Goal: Find specific page/section: Find specific page/section

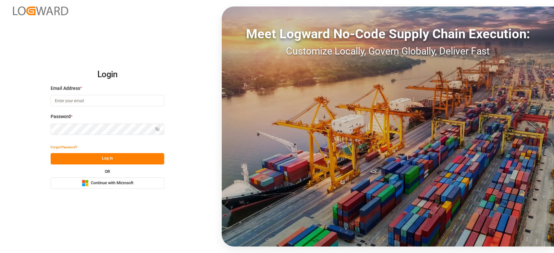
click at [82, 181] on icon "Microsoft Logo" at bounding box center [85, 183] width 7 height 7
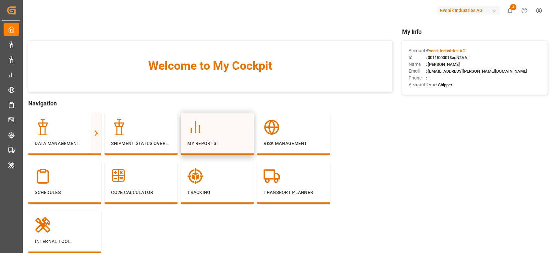
click at [236, 137] on div "My Reports" at bounding box center [217, 133] width 60 height 28
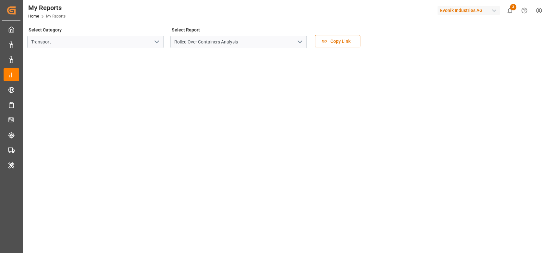
click at [156, 43] on icon "open menu" at bounding box center [157, 42] width 8 height 8
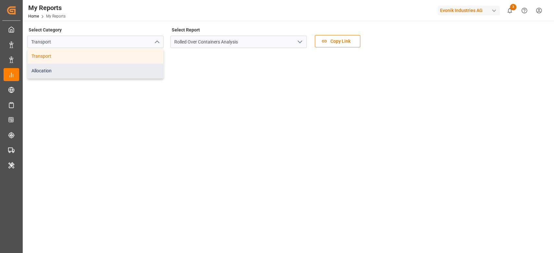
click at [125, 65] on div "Allocation" at bounding box center [96, 71] width 136 height 15
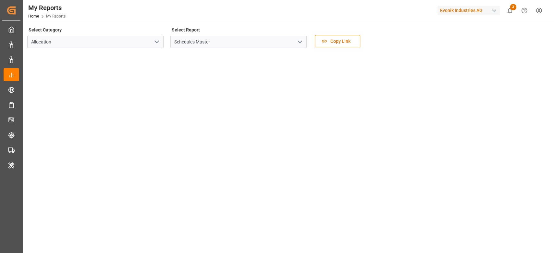
click at [301, 41] on icon "open menu" at bounding box center [300, 42] width 8 height 8
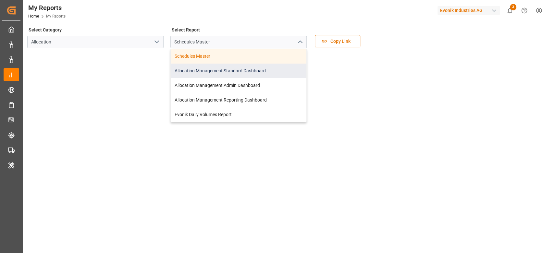
click at [274, 68] on div "Allocation Management Standard Dashboard" at bounding box center [239, 71] width 136 height 15
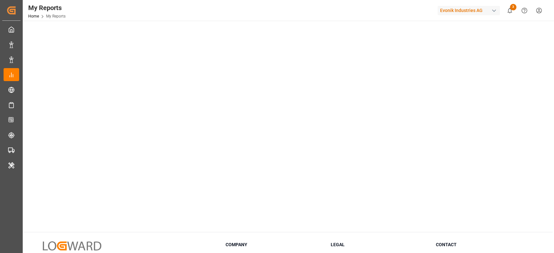
scroll to position [43, 0]
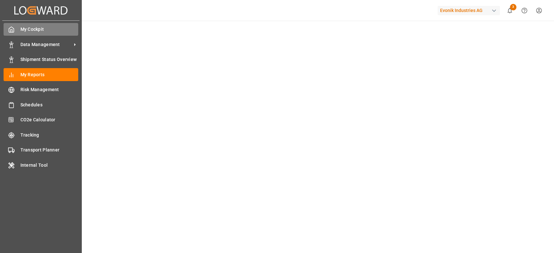
click at [5, 29] on div at bounding box center [9, 29] width 11 height 7
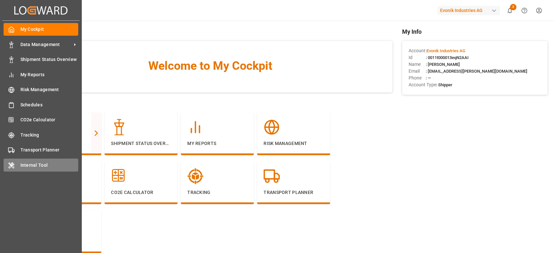
click at [10, 164] on icon at bounding box center [11, 166] width 5 height 6
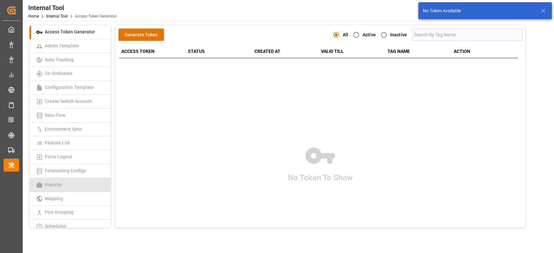
scroll to position [145, 0]
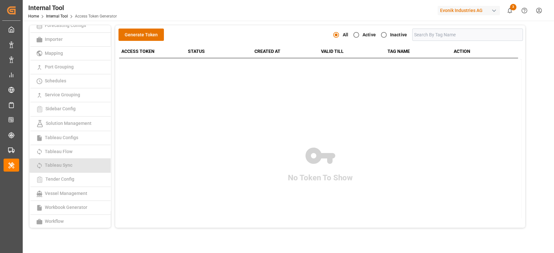
click at [78, 171] on link "Tableau Sync" at bounding box center [70, 166] width 81 height 14
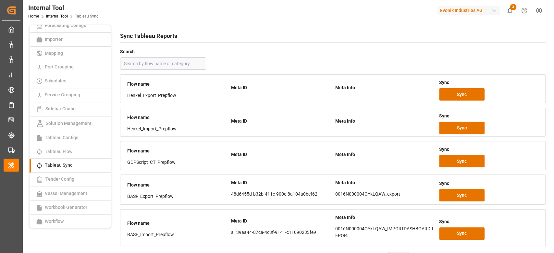
scroll to position [96, 0]
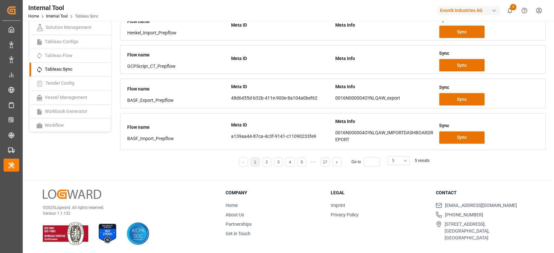
click at [402, 156] on button "5" at bounding box center [398, 160] width 23 height 9
click at [392, 212] on div "25" at bounding box center [398, 215] width 22 height 20
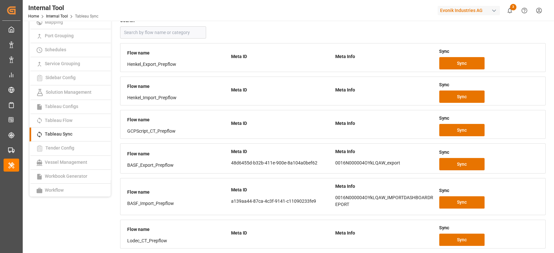
scroll to position [378, 0]
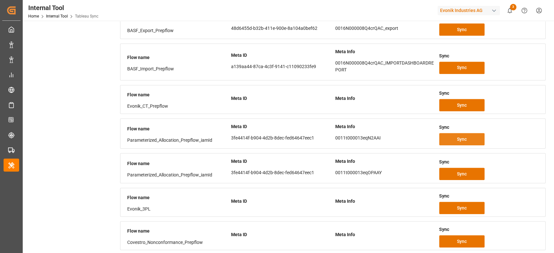
click at [452, 139] on button "Sync" at bounding box center [461, 139] width 45 height 12
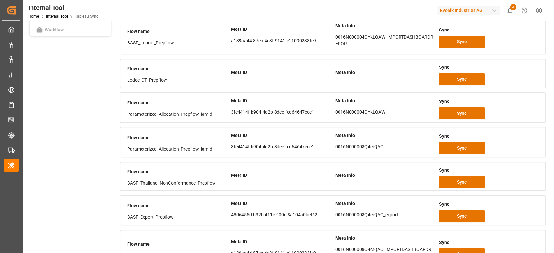
scroll to position [0, 0]
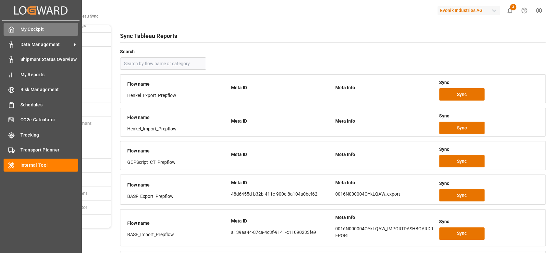
click at [16, 23] on div "My Cockpit My Cockpit" at bounding box center [41, 29] width 75 height 13
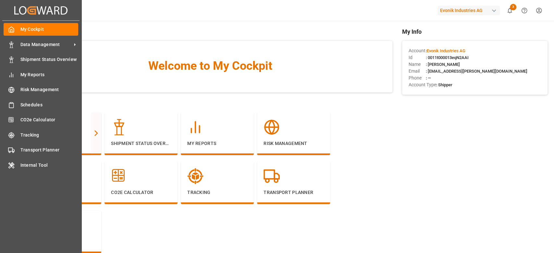
click at [0, 66] on div "Created by potrace 1.15, written by Peter Selinger 2001-2017 Created by potrace…" at bounding box center [41, 123] width 82 height 246
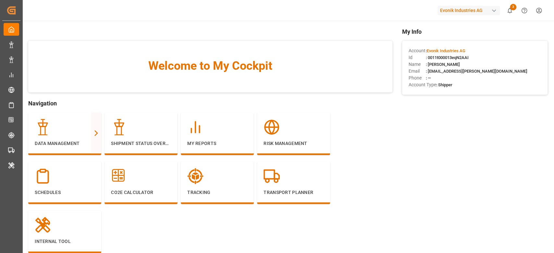
click at [475, 8] on div "Evonik Industries AG" at bounding box center [468, 10] width 62 height 9
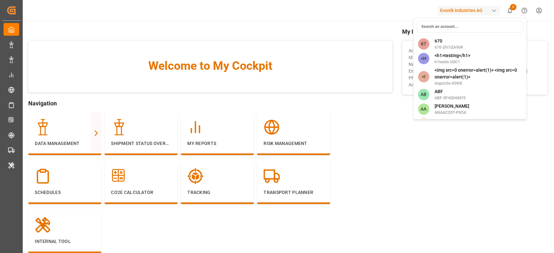
click at [458, 27] on input at bounding box center [470, 26] width 106 height 11
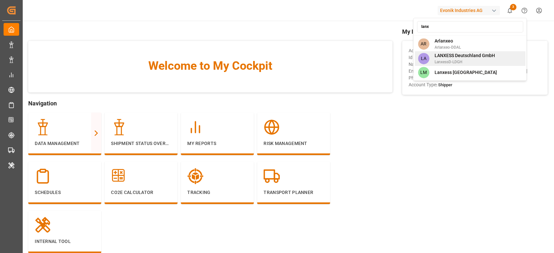
type input "lanx"
click at [447, 53] on span "LANXESS Deutschland GmbH" at bounding box center [464, 55] width 60 height 7
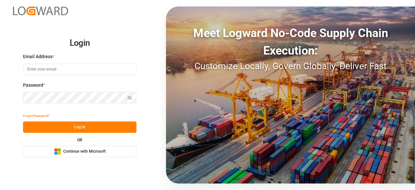
click at [55, 153] on rect at bounding box center [56, 153] width 3 height 3
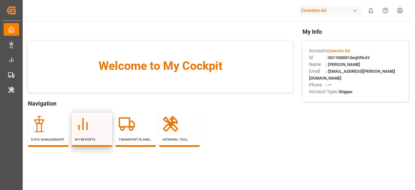
click at [101, 121] on div at bounding box center [92, 124] width 34 height 16
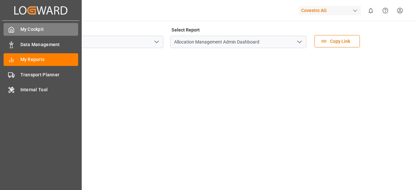
click at [12, 34] on div "My Cockpit My Cockpit" at bounding box center [41, 29] width 75 height 13
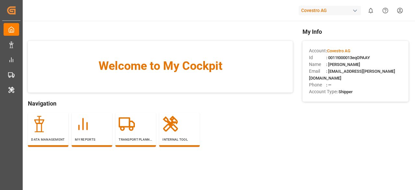
click at [335, 56] on span ": 0011t000013eqOPAAY" at bounding box center [348, 57] width 44 height 5
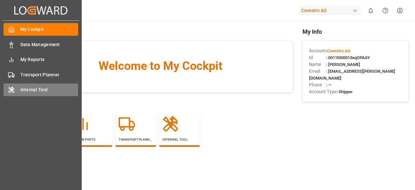
click at [22, 93] on span "Internal Tool" at bounding box center [49, 89] width 58 height 7
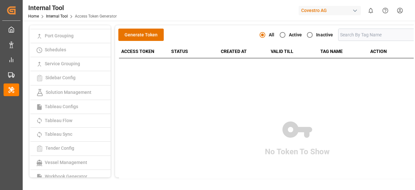
scroll to position [196, 0]
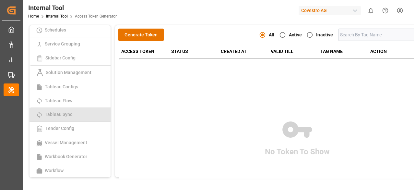
click at [70, 114] on span "Tableau Sync" at bounding box center [58, 114] width 31 height 5
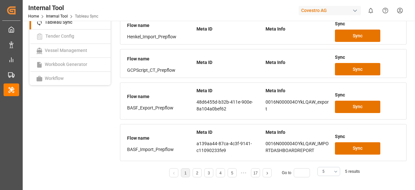
scroll to position [110, 0]
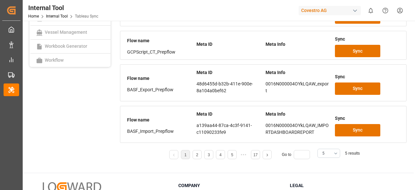
click at [220, 134] on p "a139aa44-87ca-4c3f-9141-c11090233fe9" at bounding box center [229, 129] width 65 height 14
click at [327, 152] on button "5" at bounding box center [329, 153] width 23 height 9
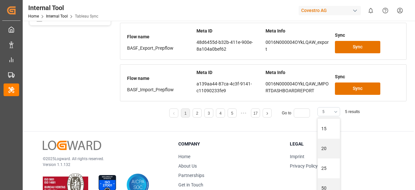
scroll to position [39, 0]
click at [327, 160] on div "25" at bounding box center [329, 167] width 22 height 20
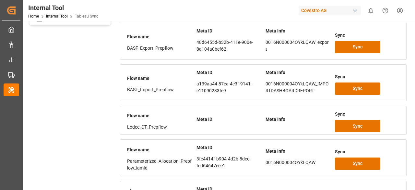
scroll to position [483, 0]
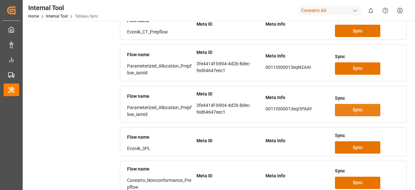
click at [358, 106] on span "Sync" at bounding box center [358, 109] width 10 height 7
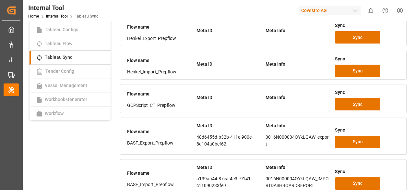
scroll to position [0, 0]
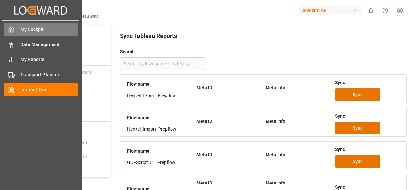
click at [16, 31] on div "My Cockpit My Cockpit" at bounding box center [41, 29] width 75 height 13
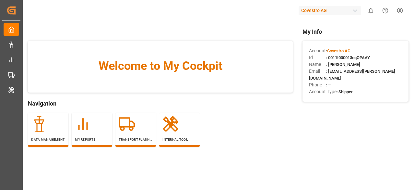
click at [332, 13] on div "Covestro AG" at bounding box center [330, 10] width 62 height 9
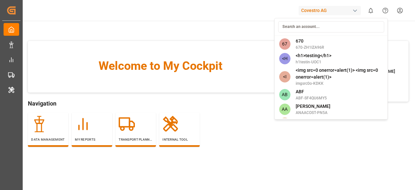
click at [313, 27] on input at bounding box center [331, 26] width 106 height 11
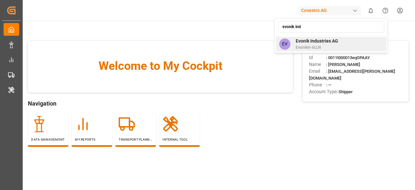
type input "evonik ind"
click at [322, 42] on span "Evonik Industries AG" at bounding box center [317, 41] width 42 height 7
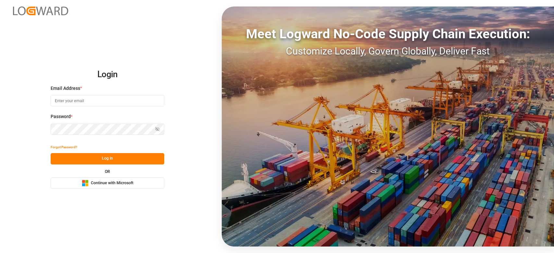
click at [134, 176] on div "OR Microsoft Logo Continue with Microsoft" at bounding box center [108, 179] width 114 height 19
click at [131, 187] on button "Microsoft Logo Continue with Microsoft" at bounding box center [108, 182] width 114 height 11
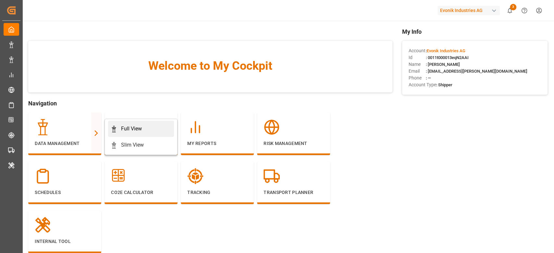
click at [143, 131] on div "Full View" at bounding box center [141, 129] width 61 height 8
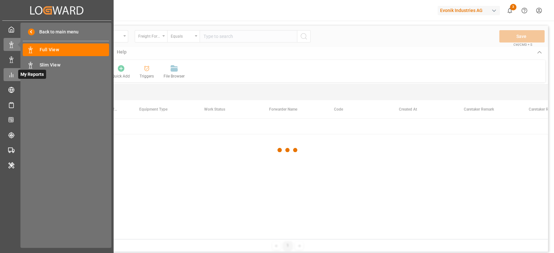
click at [8, 75] on icon at bounding box center [11, 75] width 6 height 6
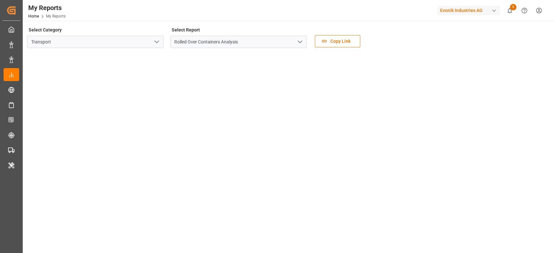
click at [158, 40] on icon "open menu" at bounding box center [157, 42] width 8 height 8
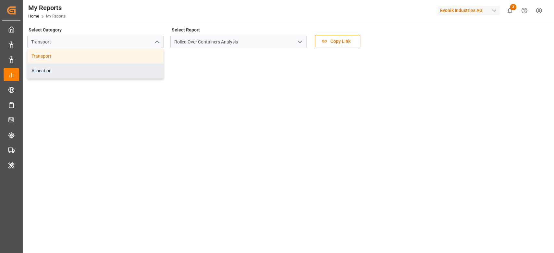
click at [144, 71] on div "Allocation" at bounding box center [96, 71] width 136 height 15
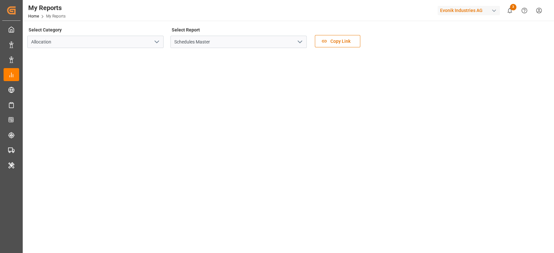
click at [299, 44] on icon "open menu" at bounding box center [300, 42] width 8 height 8
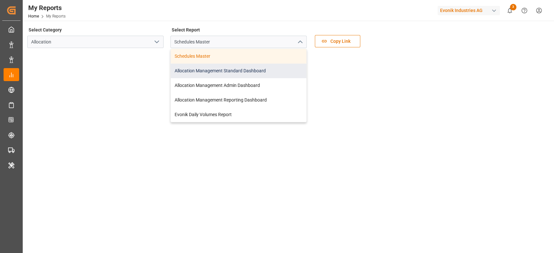
click at [266, 74] on div "Allocation Management Standard Dashboard" at bounding box center [239, 71] width 136 height 15
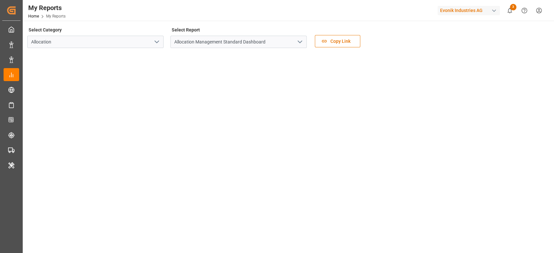
click at [464, 11] on div "Evonik Industries AG" at bounding box center [468, 10] width 62 height 9
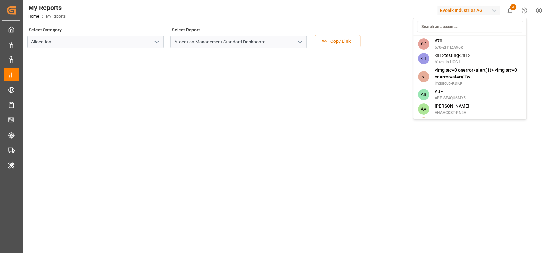
click at [456, 25] on input at bounding box center [470, 26] width 106 height 11
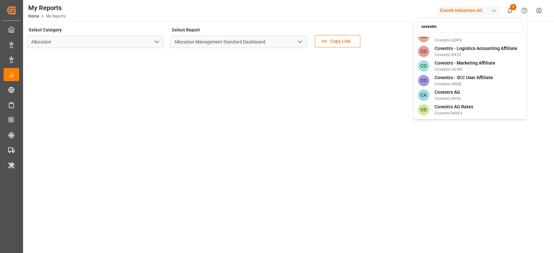
scroll to position [94, 0]
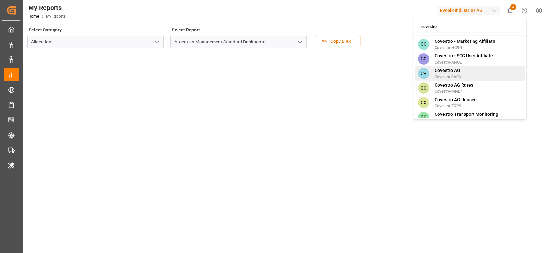
type input "covestro"
click at [453, 74] on span "Covestro-0V06" at bounding box center [447, 77] width 26 height 6
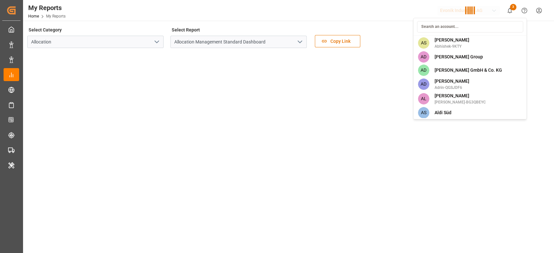
scroll to position [1044, 0]
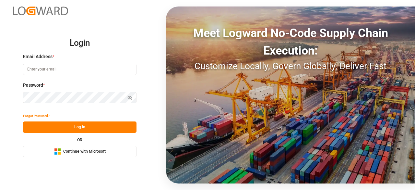
click at [41, 152] on button "Microsoft Logo Continue with Microsoft" at bounding box center [80, 151] width 114 height 11
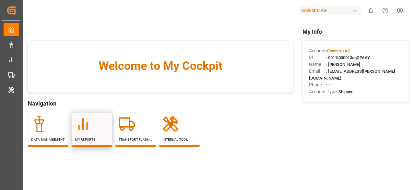
click at [81, 127] on icon at bounding box center [83, 124] width 16 height 16
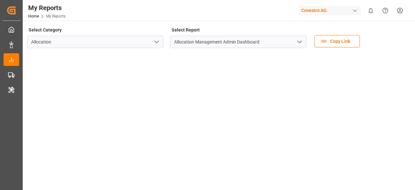
click at [301, 43] on icon "open menu" at bounding box center [300, 42] width 8 height 8
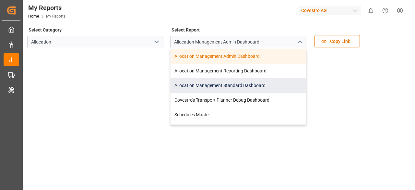
click at [279, 85] on div "Allocation Management Standard Dashboard" at bounding box center [239, 85] width 136 height 15
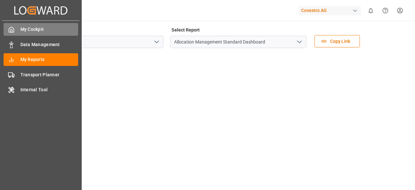
click at [21, 32] on span "My Cockpit" at bounding box center [49, 29] width 58 height 7
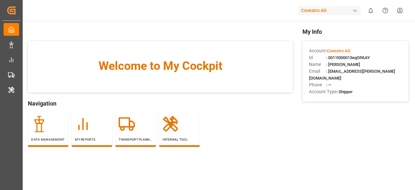
click at [350, 54] on div "Id : 0011t000013eqOPAAY" at bounding box center [355, 57] width 93 height 7
click at [349, 55] on span ": 0011t000013eqOPAAY" at bounding box center [348, 57] width 44 height 5
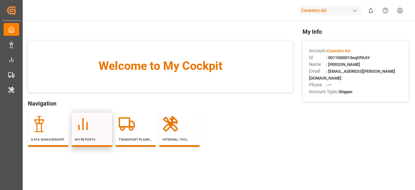
click at [91, 134] on div "My Reports" at bounding box center [92, 129] width 34 height 26
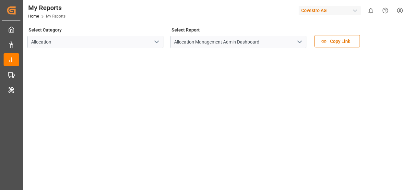
click at [303, 43] on icon "open menu" at bounding box center [300, 42] width 8 height 8
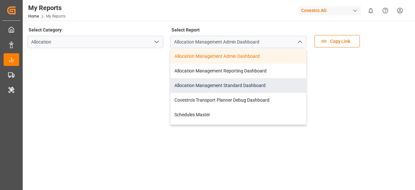
click at [255, 79] on div "Allocation Management Standard Dashboard" at bounding box center [239, 85] width 136 height 15
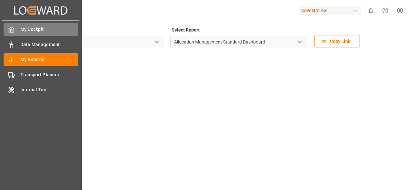
click at [15, 24] on div "My Cockpit My Cockpit" at bounding box center [41, 29] width 75 height 13
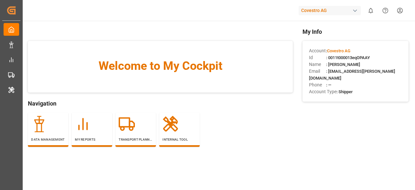
click at [354, 56] on span ": 0011t000013eqOPAAY" at bounding box center [348, 57] width 44 height 5
copy span "0011t000013eqOPAAY"
click at [91, 121] on icon at bounding box center [83, 124] width 16 height 16
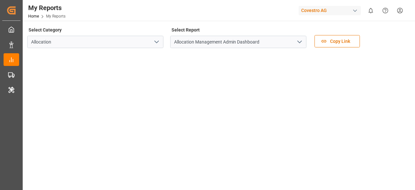
click at [299, 43] on icon "open menu" at bounding box center [300, 42] width 8 height 8
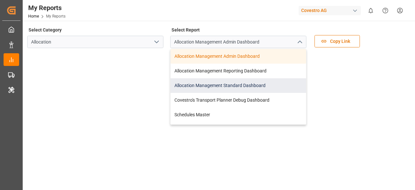
click at [236, 85] on div "Allocation Management Standard Dashboard" at bounding box center [239, 85] width 136 height 15
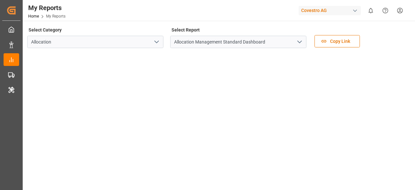
click at [353, 13] on div "button" at bounding box center [355, 10] width 6 height 6
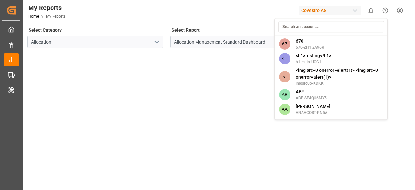
click at [317, 27] on input at bounding box center [331, 26] width 106 height 11
click at [317, 26] on input at bounding box center [331, 26] width 106 height 11
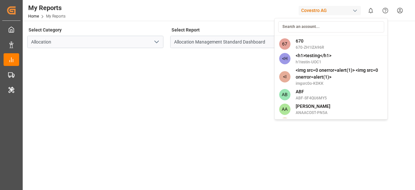
click at [317, 26] on input at bounding box center [331, 26] width 106 height 11
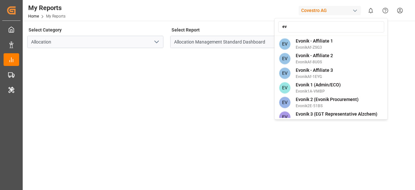
type input "e"
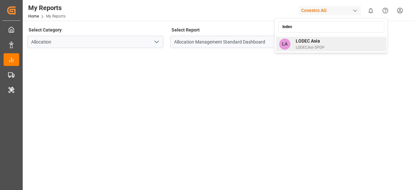
type input "lodec"
click at [327, 45] on div "LA LODEC Asia LODECAsi-5PDP" at bounding box center [331, 44] width 111 height 15
